Goal: Task Accomplishment & Management: Manage account settings

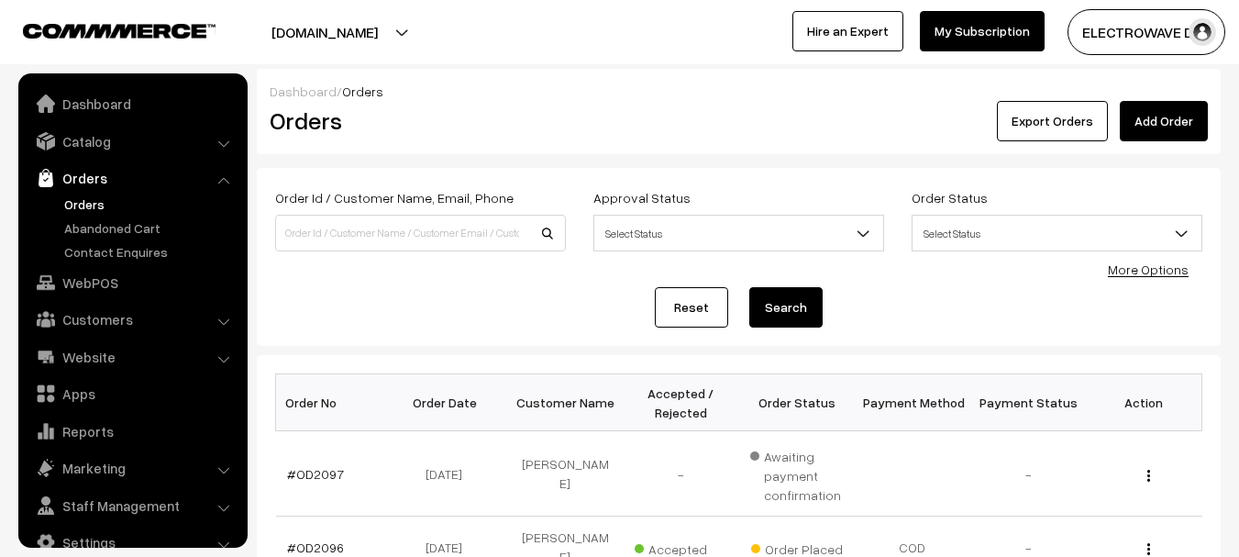
scroll to position [29, 0]
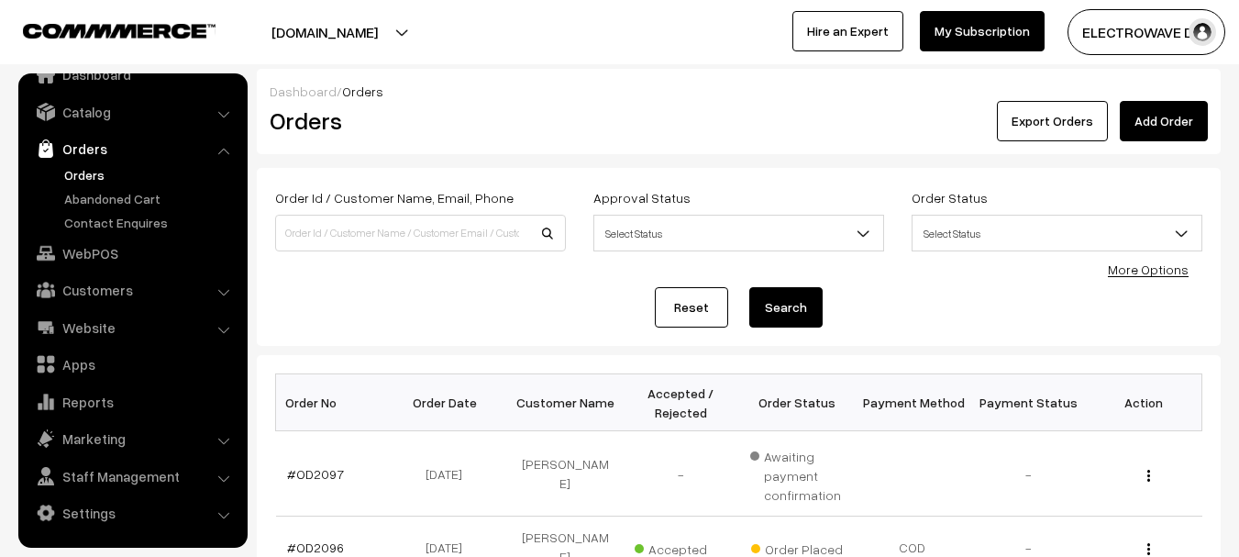
click at [100, 175] on link "Orders" at bounding box center [151, 174] width 182 height 19
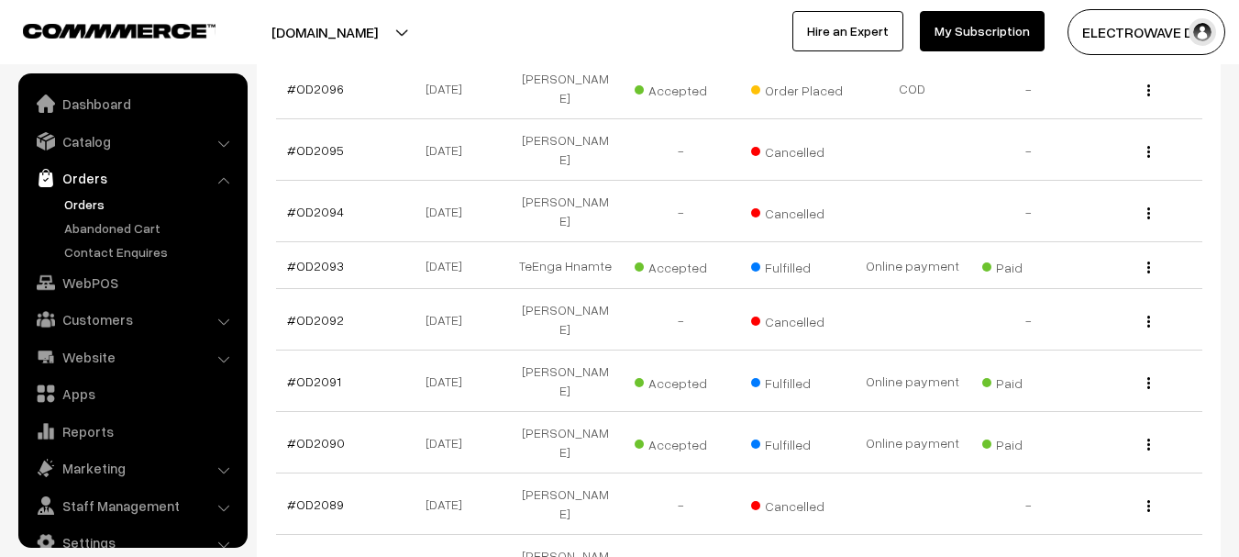
scroll to position [29, 0]
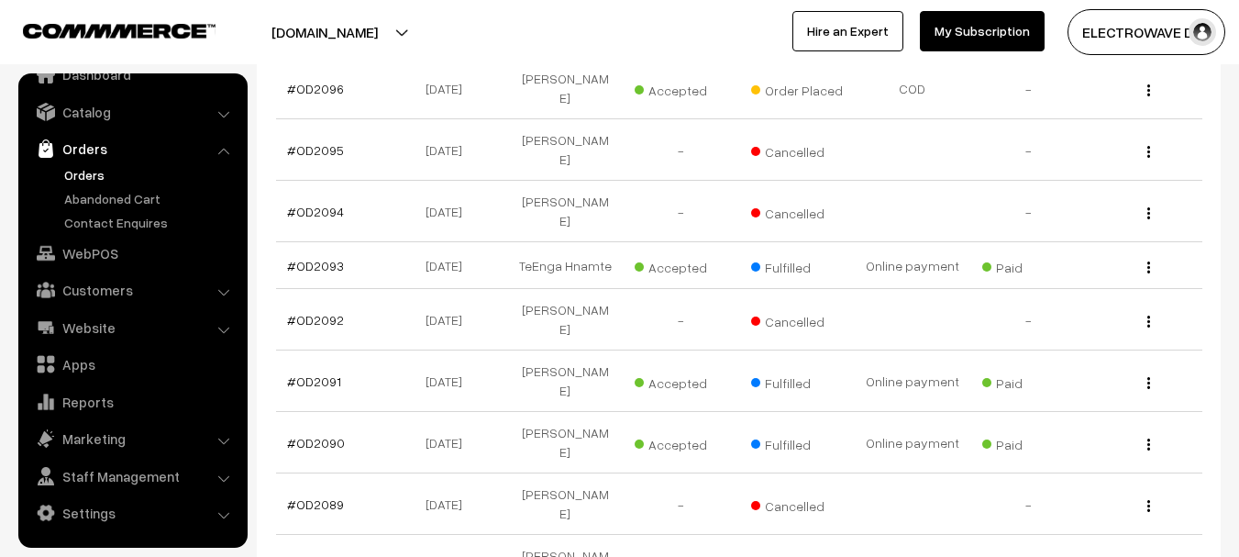
select select "90"
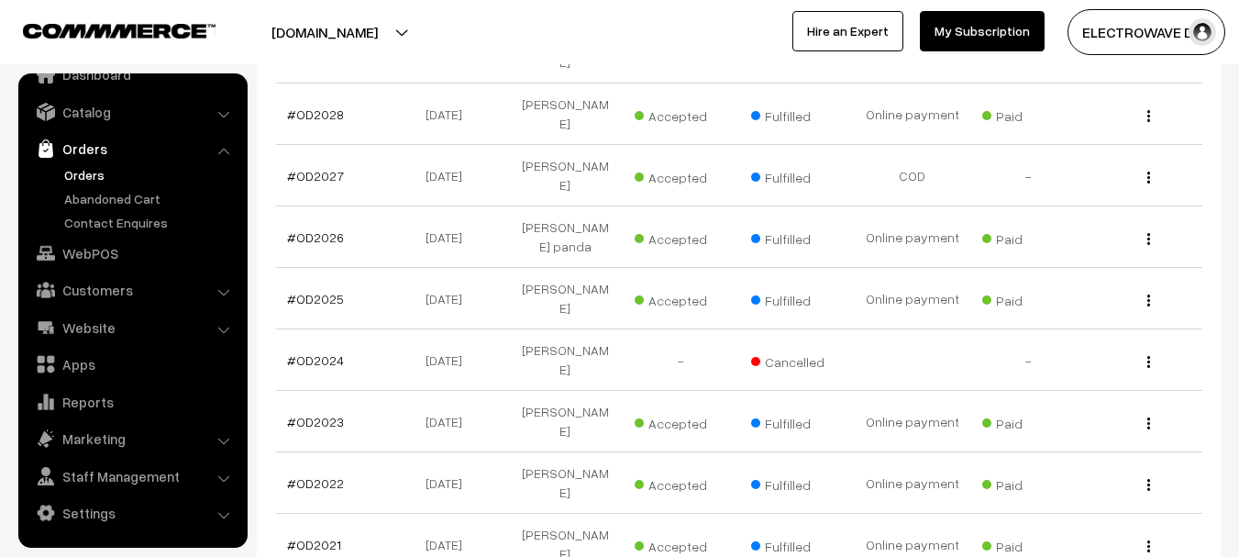
scroll to position [4559, 0]
drag, startPoint x: 547, startPoint y: 536, endPoint x: 964, endPoint y: 536, distance: 417.4
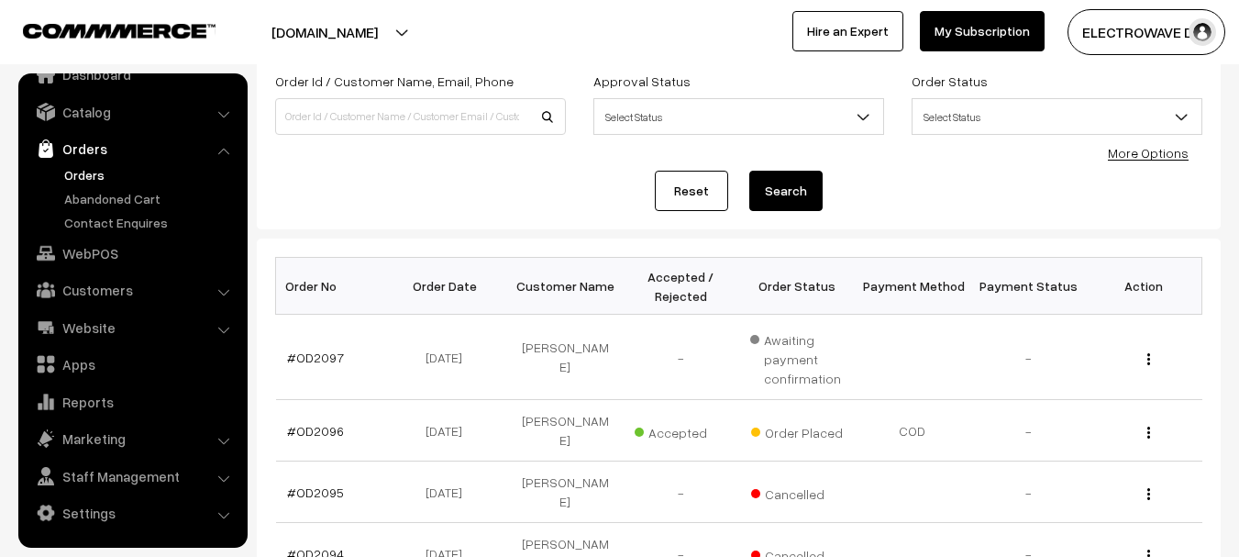
scroll to position [72, 0]
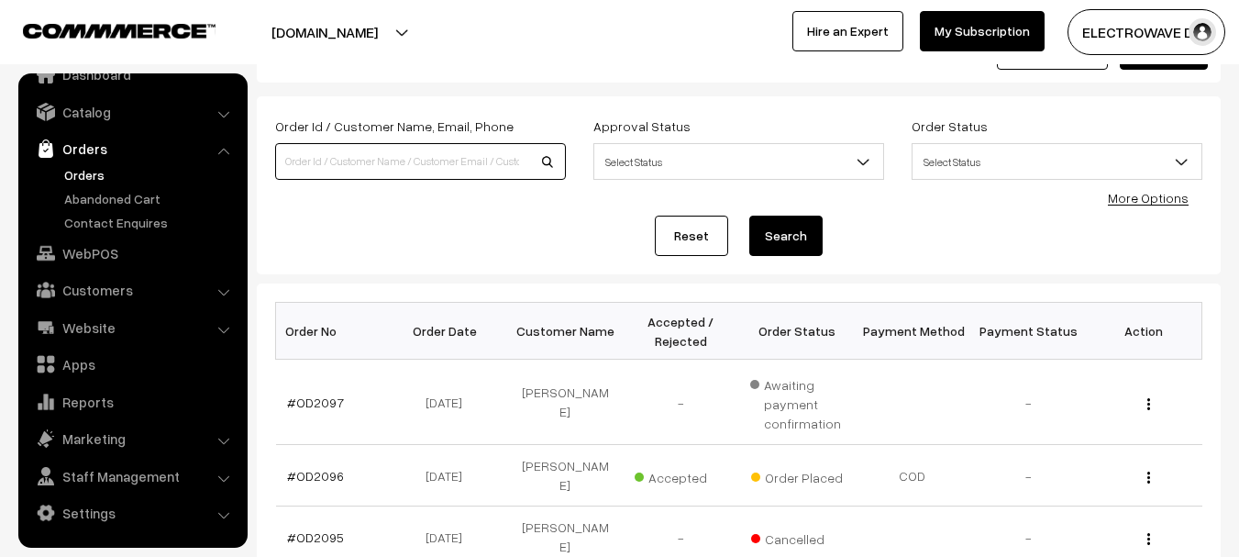
click at [502, 160] on input at bounding box center [420, 161] width 291 height 37
click at [277, 202] on div "Order Id / Customer Name, Email, Phone Approval Status Select Status Awaiting A…" at bounding box center [738, 185] width 927 height 141
click at [733, 179] on span "Select Status" at bounding box center [739, 161] width 291 height 37
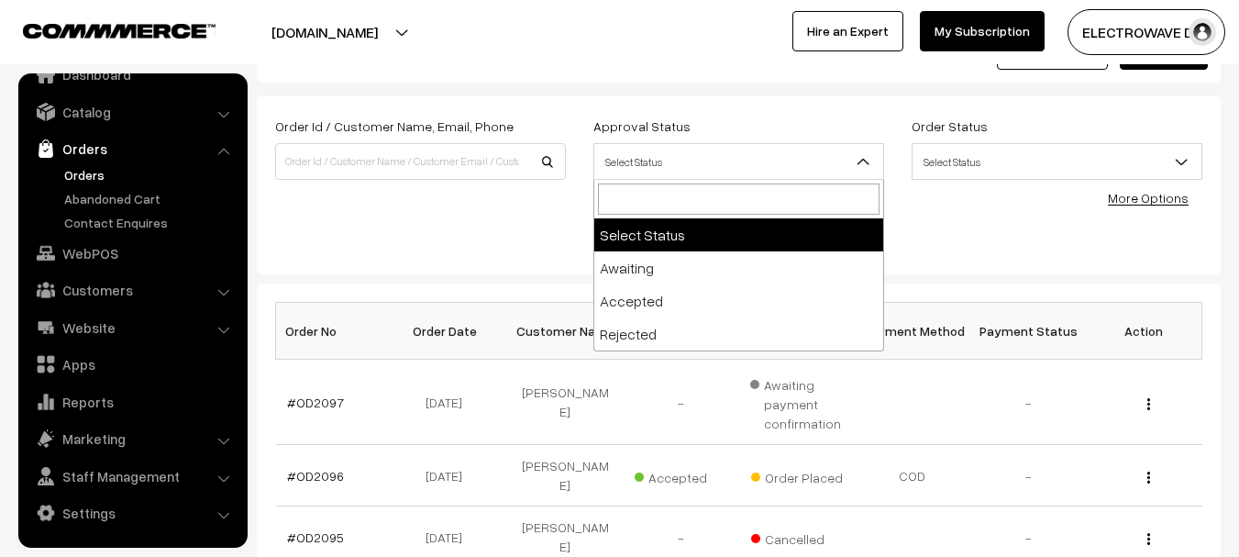
click at [985, 165] on span "Select Status" at bounding box center [1057, 162] width 289 height 32
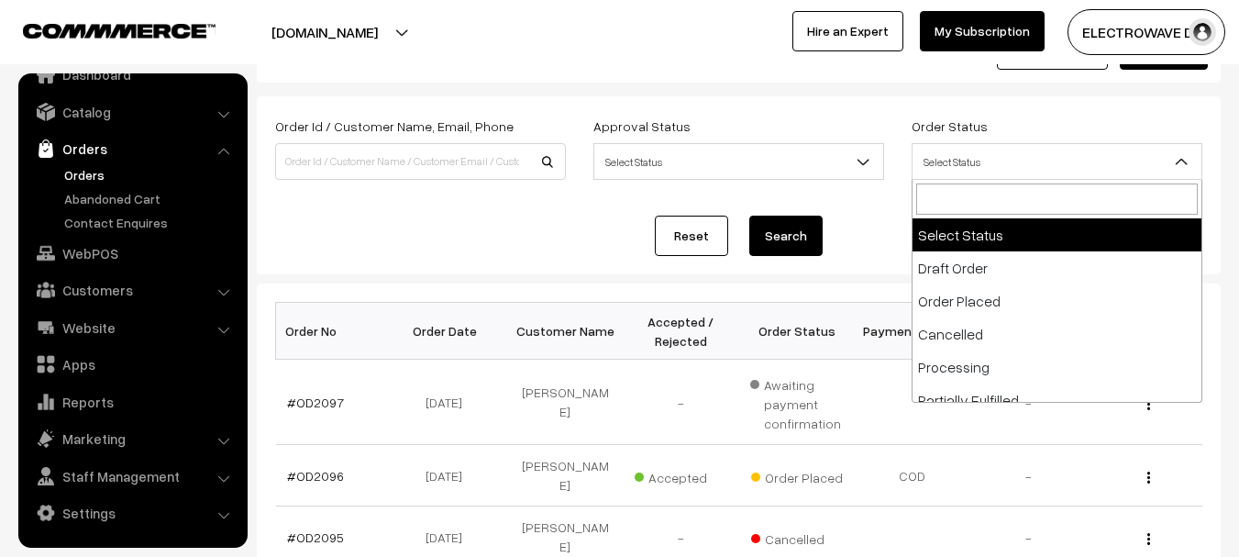
click at [863, 218] on div "Reset Search" at bounding box center [738, 236] width 927 height 40
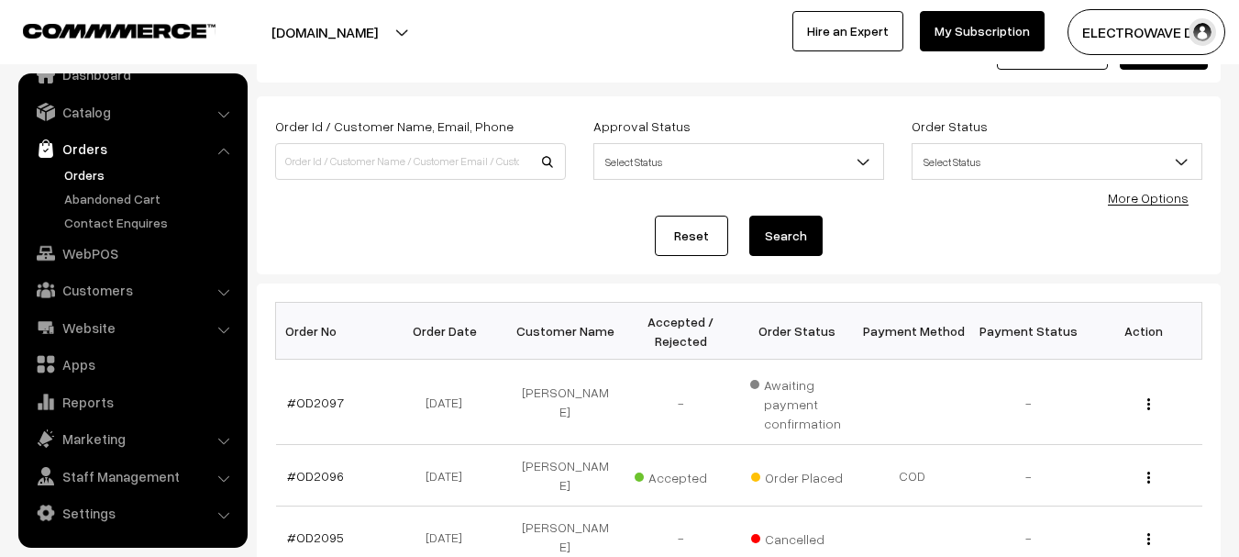
click at [350, 28] on button "[DOMAIN_NAME]" at bounding box center [324, 32] width 235 height 46
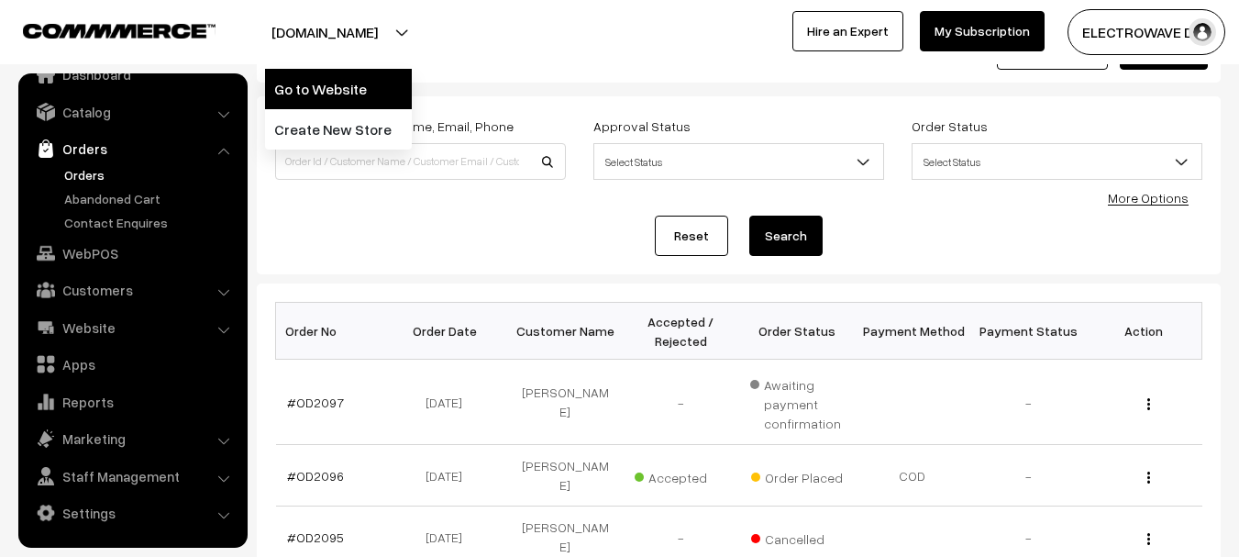
click at [345, 82] on link "Go to Website" at bounding box center [338, 89] width 147 height 40
